Goal: Find specific page/section: Find specific page/section

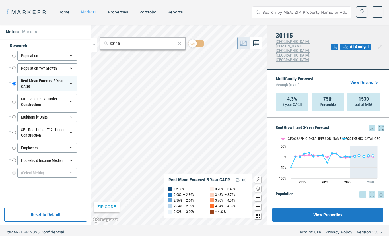
click at [289, 12] on input "Search by MSA, ZIP, Property Name, or Address" at bounding box center [304, 12] width 85 height 11
paste input "[GEOGRAPHIC_DATA]-[GEOGRAPHIC_DATA]- [GEOGRAPHIC_DATA]"
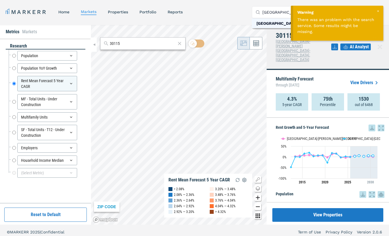
type input "[GEOGRAPHIC_DATA]-[GEOGRAPHIC_DATA]- [GEOGRAPHIC_DATA]"
click at [272, 22] on div "[GEOGRAPHIC_DATA], [US_STATE]" at bounding box center [289, 23] width 66 height 6
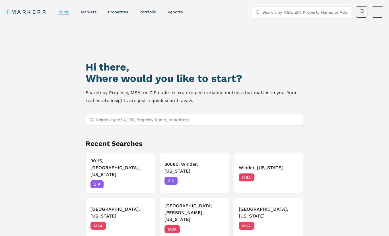
click at [301, 13] on input "Search by MSA, ZIP, Property Name, or Address" at bounding box center [304, 12] width 85 height 11
paste input "Hilton Head Island-Bluffton- Beaufort"
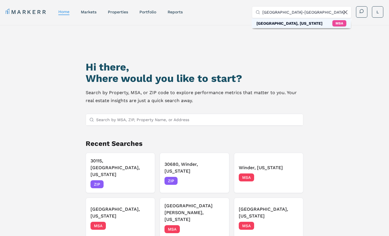
type input "Hilton Head Island-Bluffton- Beaufort"
click at [293, 22] on div "Hilton Head Island, South Carolina" at bounding box center [289, 23] width 66 height 6
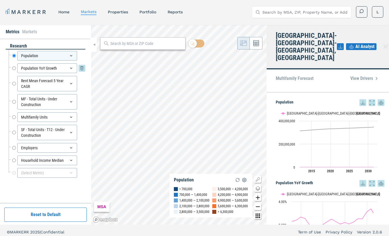
click at [14, 67] on input "Population YoY Growth" at bounding box center [14, 68] width 4 height 10
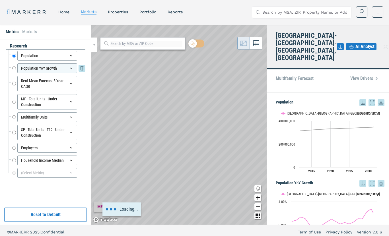
radio input "false"
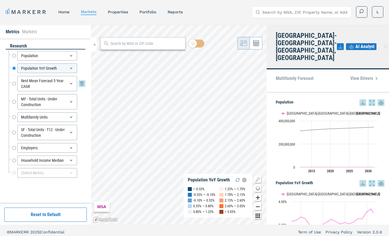
click at [14, 84] on input "Rent Mean Forecast 5 Year CAGR" at bounding box center [14, 83] width 4 height 15
radio input "false"
radio input "true"
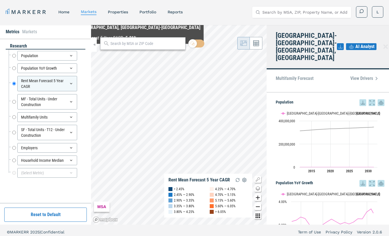
click at [134, 47] on div at bounding box center [142, 43] width 85 height 13
click at [139, 45] on input "text" at bounding box center [146, 44] width 72 height 6
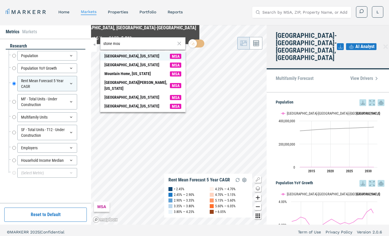
click at [128, 55] on div "Stone Mountain, Georgia" at bounding box center [131, 56] width 55 height 6
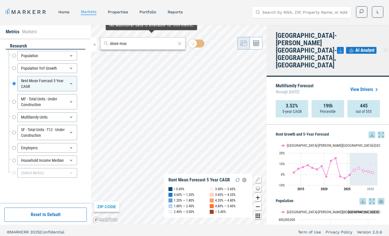
click at [147, 44] on input "stone mou" at bounding box center [143, 44] width 66 height 6
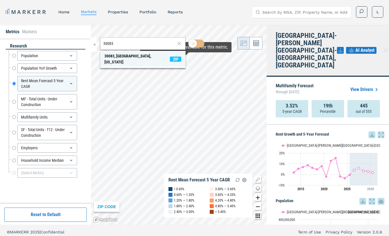
click at [165, 57] on span "30083, Stone Mountain, Georgia ZIP" at bounding box center [142, 59] width 85 height 15
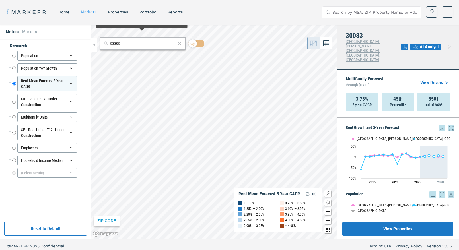
click at [141, 45] on input "30083" at bounding box center [143, 44] width 66 height 6
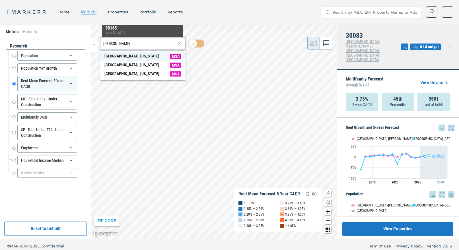
type input "buford"
click at [139, 55] on span "Buford, Georgia MSA" at bounding box center [142, 56] width 85 height 9
